Goal: Communication & Community: Answer question/provide support

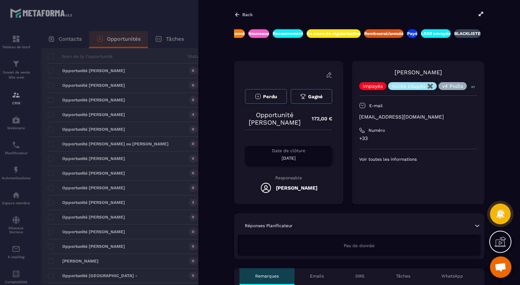
click at [398, 119] on p "[EMAIL_ADDRESS][DOMAIN_NAME]" at bounding box center [418, 117] width 118 height 7
copy div "[EMAIL_ADDRESS][DOMAIN_NAME]"
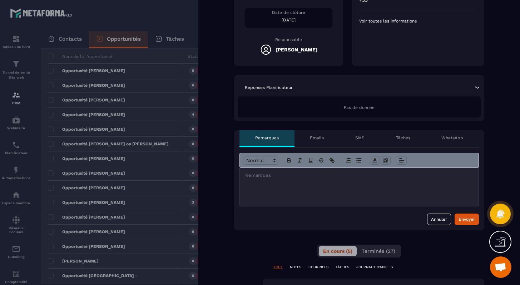
scroll to position [197, 0]
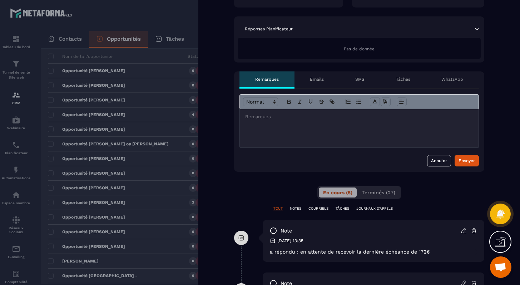
click at [358, 140] on div at bounding box center [359, 128] width 239 height 38
click at [291, 114] on p "**********" at bounding box center [359, 117] width 228 height 6
click at [467, 158] on div "Envoyer" at bounding box center [466, 160] width 16 height 7
